Goal: Navigation & Orientation: Find specific page/section

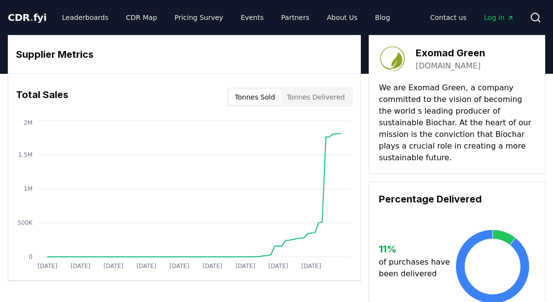
scroll to position [323, 0]
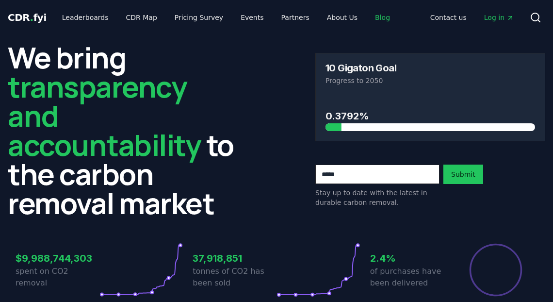
click at [367, 16] on link "Blog" at bounding box center [382, 17] width 31 height 17
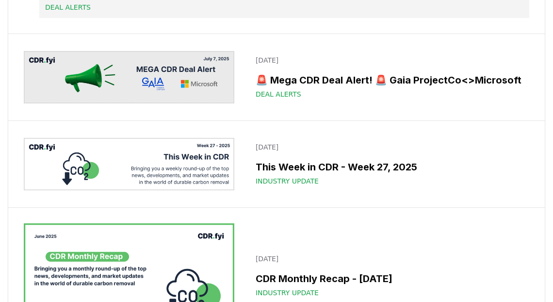
scroll to position [1255, 0]
